Goal: Go to known website: Go to known website

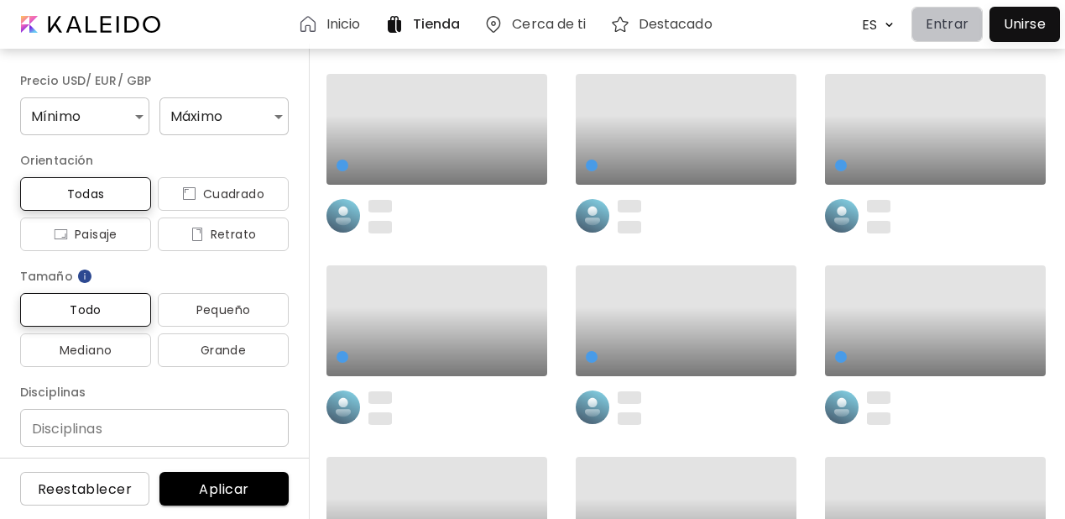
click at [942, 29] on p "Entrar" at bounding box center [947, 24] width 43 height 20
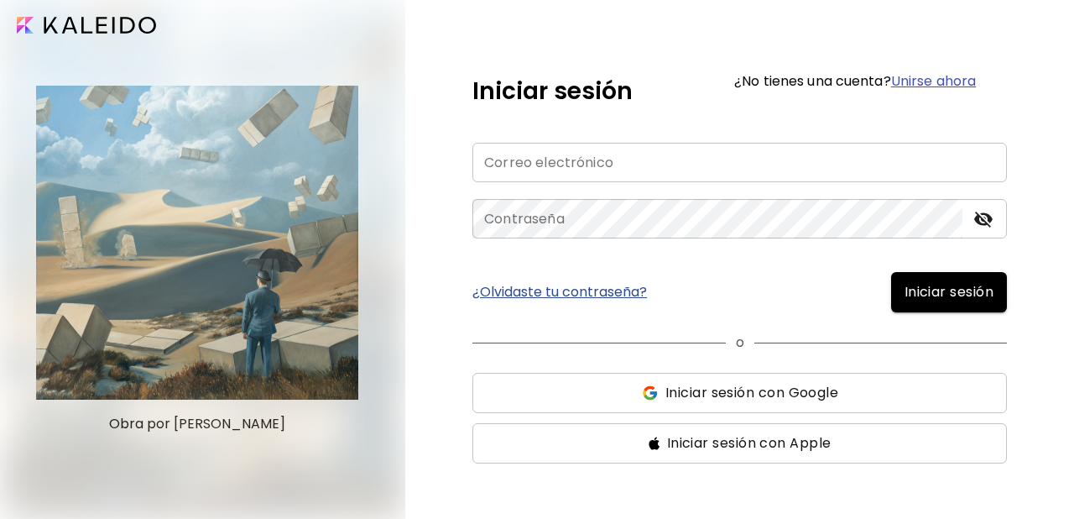
type input "**********"
click at [918, 295] on span "Iniciar sesión" at bounding box center [949, 292] width 89 height 20
